Goal: Task Accomplishment & Management: Complete application form

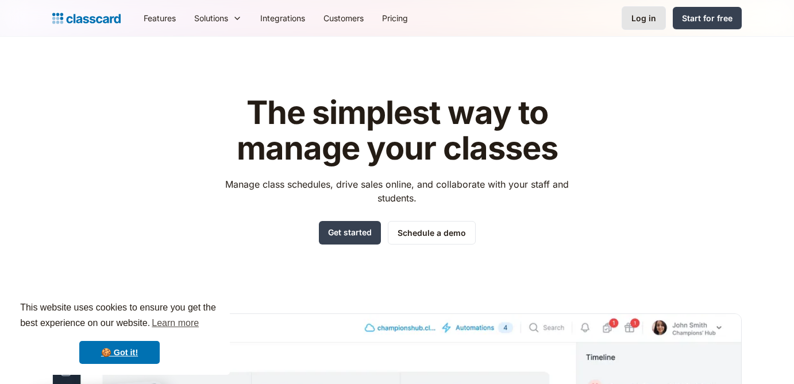
click at [649, 24] on link "Log in" at bounding box center [643, 18] width 44 height 24
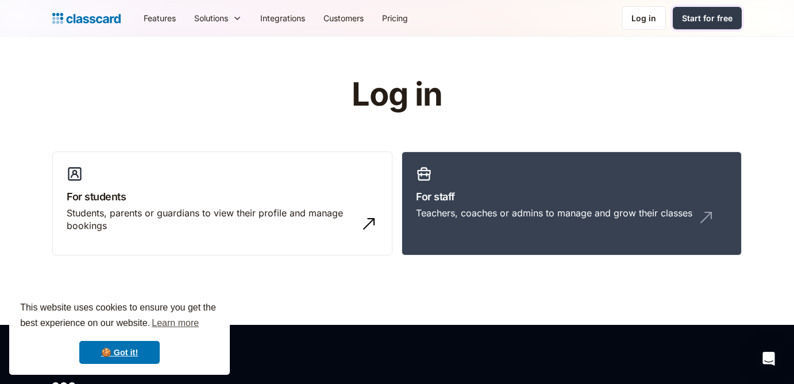
click at [714, 24] on div "Start for free" at bounding box center [707, 18] width 51 height 12
click at [709, 13] on div "Start for free" at bounding box center [707, 18] width 51 height 12
